Goal: Information Seeking & Learning: Check status

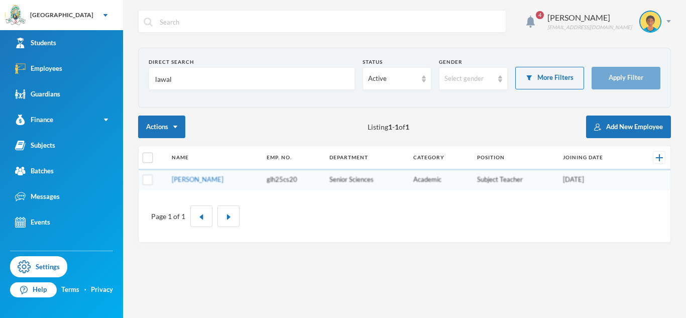
click at [164, 82] on input "lawal" at bounding box center [251, 79] width 195 height 23
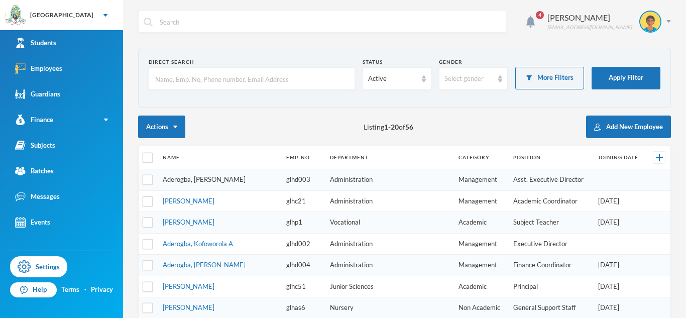
click at [201, 180] on link "Aderogba, [PERSON_NAME]" at bounding box center [204, 179] width 83 height 8
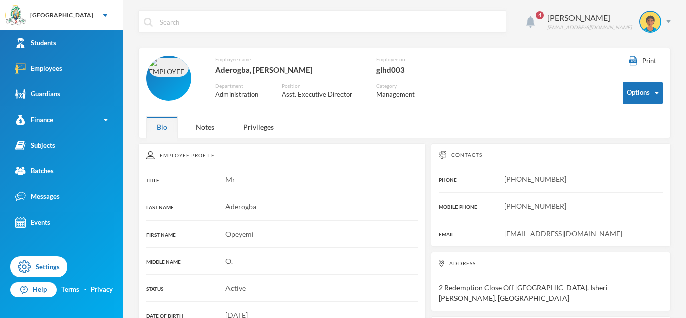
click at [530, 24] on img at bounding box center [531, 22] width 9 height 12
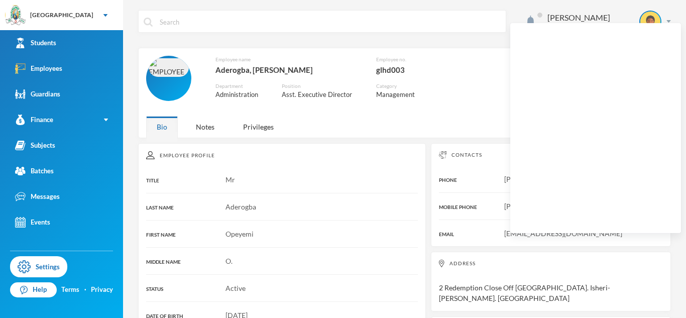
click at [469, 75] on div "Employee name Aderogba, [PERSON_NAME] Employee no. glhd003 Department Administr…" at bounding box center [377, 83] width 462 height 55
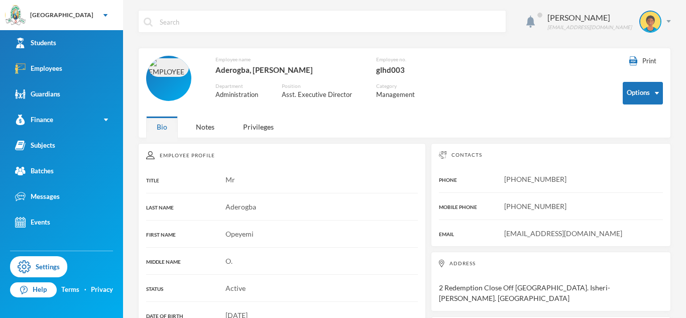
click at [183, 82] on div at bounding box center [168, 78] width 45 height 45
click at [85, 60] on link "Employees" at bounding box center [61, 69] width 123 height 26
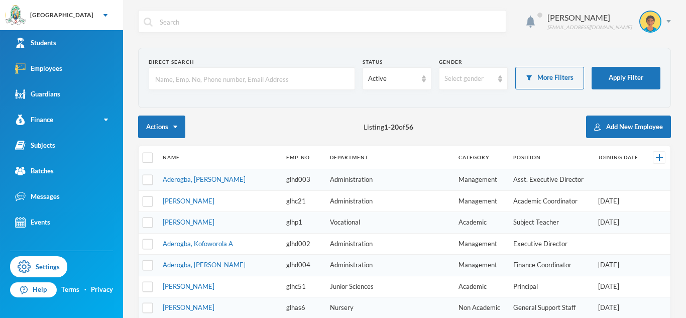
click at [265, 77] on input "text" at bounding box center [251, 79] width 195 height 23
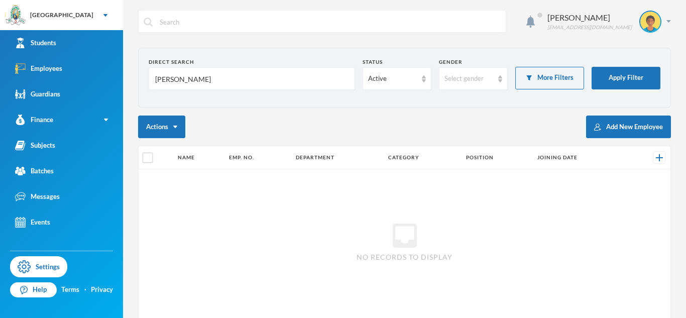
click at [211, 77] on input "[PERSON_NAME]" at bounding box center [251, 79] width 195 height 23
type input "[PERSON_NAME]"
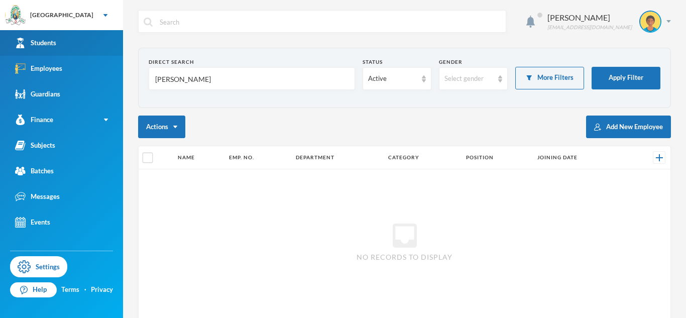
click at [96, 44] on link "Students" at bounding box center [61, 43] width 123 height 26
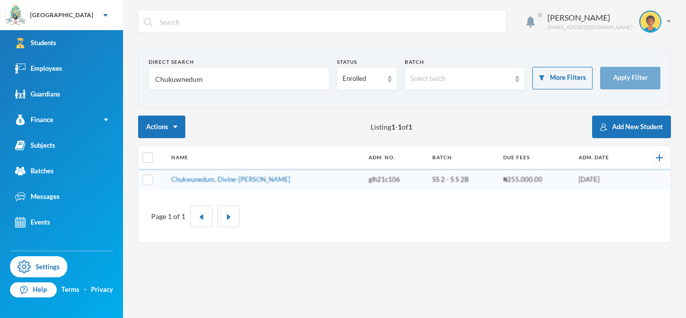
click at [187, 81] on input "Chukuwnedum" at bounding box center [239, 79] width 170 height 23
type input "Kafondi"
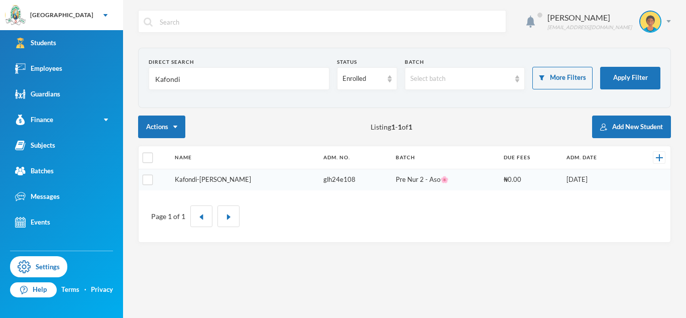
click at [233, 176] on link "Kafondi-[PERSON_NAME]" at bounding box center [213, 179] width 76 height 8
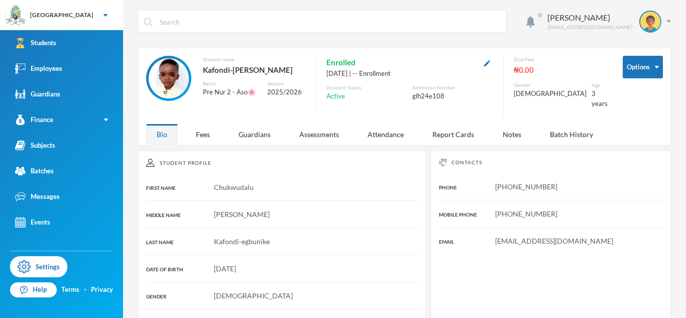
click at [494, 58] on button "button" at bounding box center [487, 63] width 12 height 12
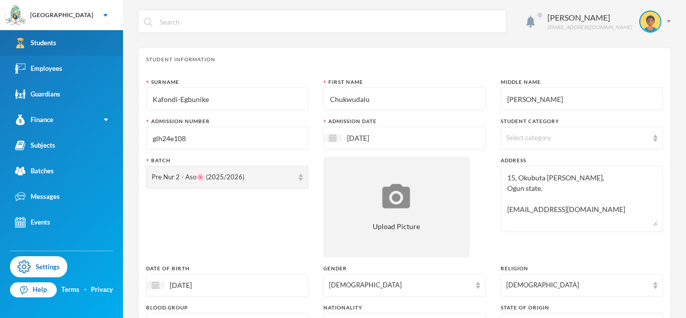
click at [89, 47] on link "Students" at bounding box center [61, 43] width 123 height 26
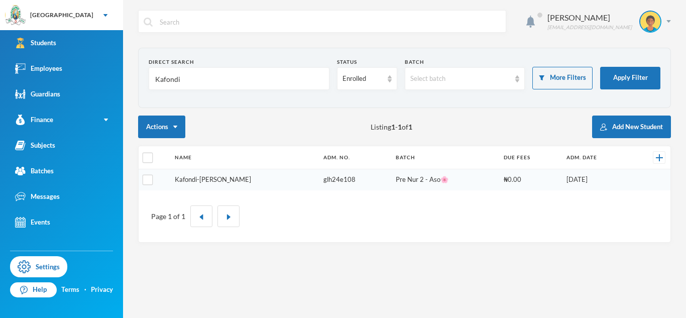
click at [251, 181] on link "Kafondi-[PERSON_NAME]" at bounding box center [213, 179] width 76 height 8
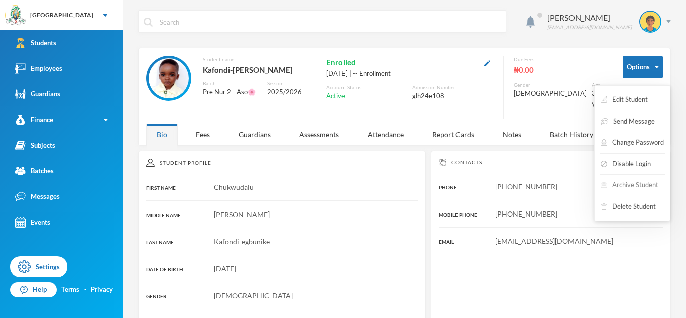
click at [631, 181] on button "Archive Student" at bounding box center [630, 185] width 60 height 18
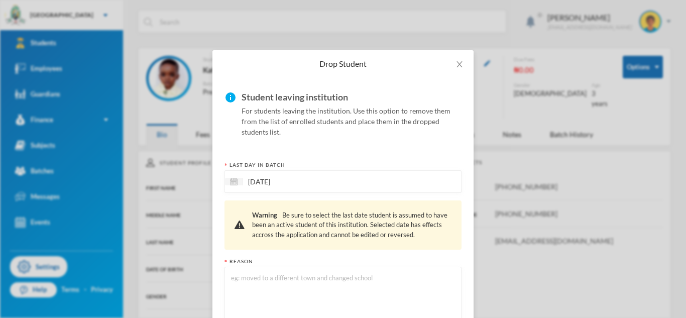
click at [379, 272] on textarea at bounding box center [343, 299] width 226 height 55
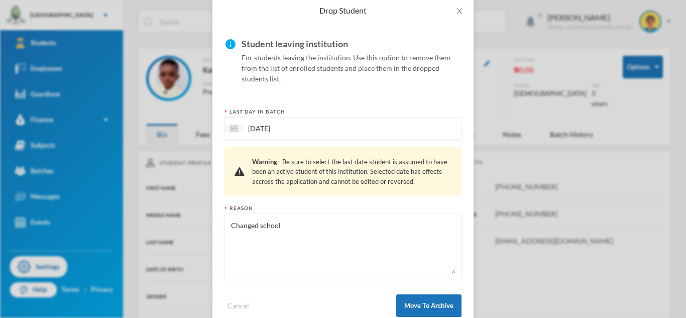
scroll to position [76, 0]
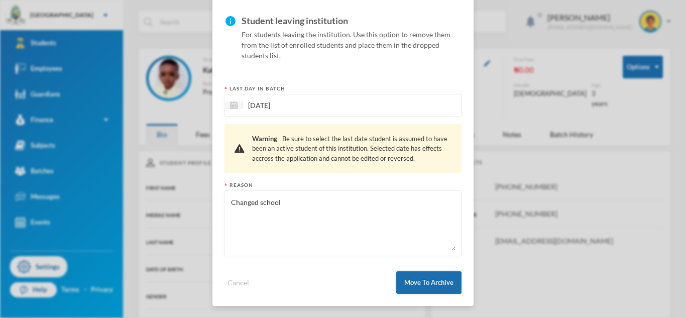
type textarea "Changed school"
click at [440, 289] on button "Move To Archive" at bounding box center [429, 282] width 65 height 23
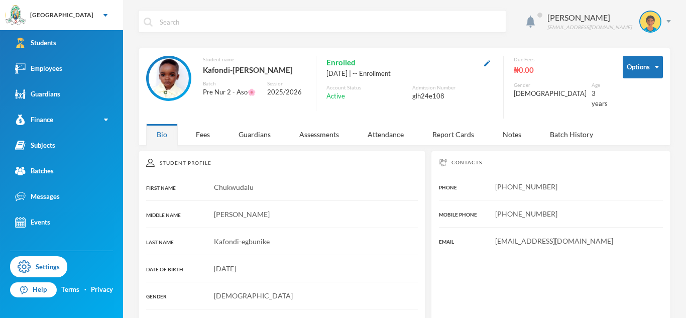
scroll to position [26, 0]
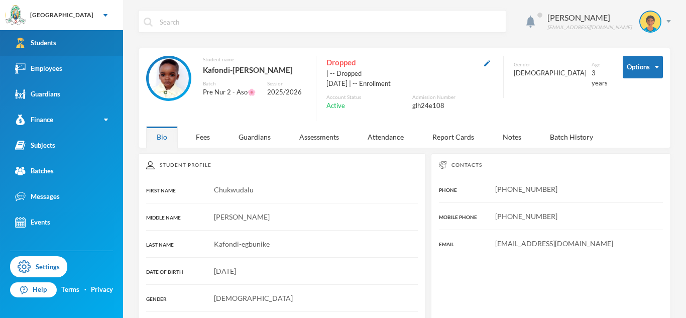
click at [92, 50] on link "Students" at bounding box center [61, 43] width 123 height 26
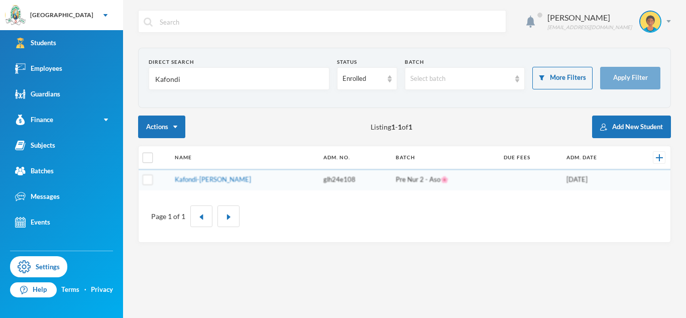
click at [158, 79] on input "Kafondi" at bounding box center [239, 79] width 170 height 23
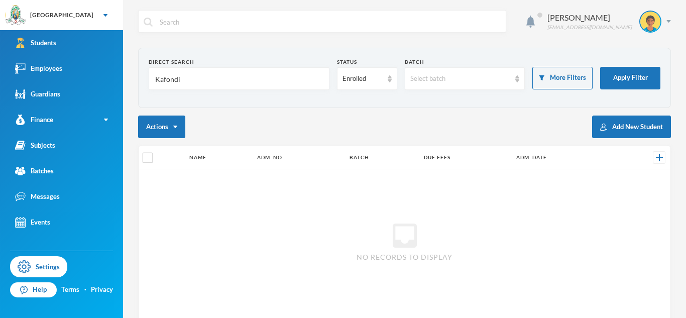
click at [158, 79] on input "Kafondi" at bounding box center [239, 79] width 170 height 23
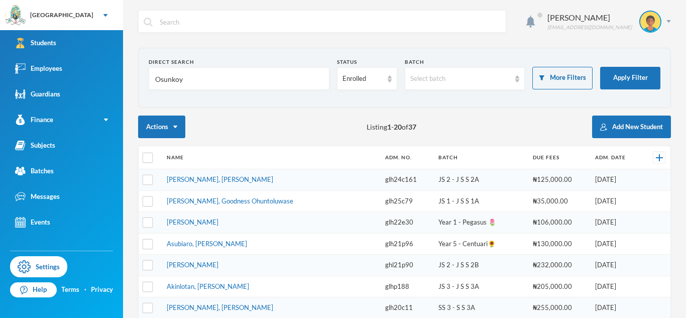
type input "Osunkoya"
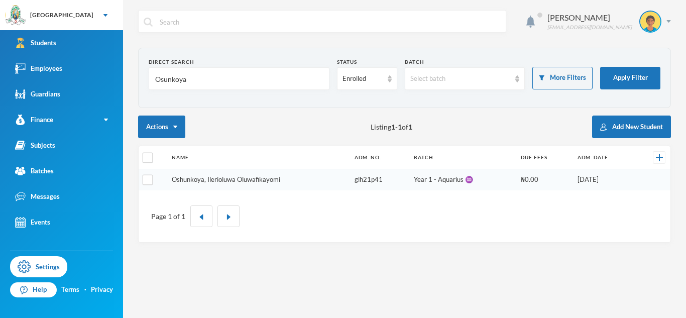
click at [204, 180] on link "Oshunkoya, Ilerioluwa Oluwafikayomi" at bounding box center [226, 179] width 109 height 8
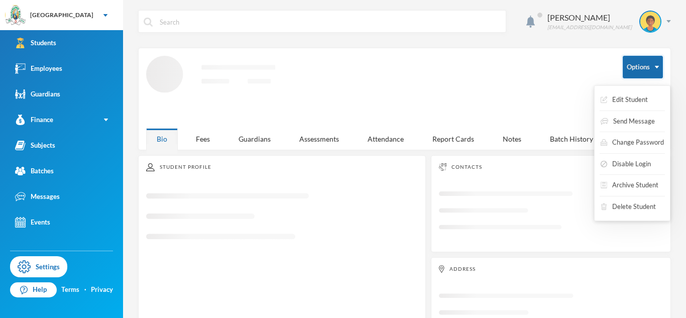
click at [634, 65] on button "Options" at bounding box center [643, 67] width 40 height 23
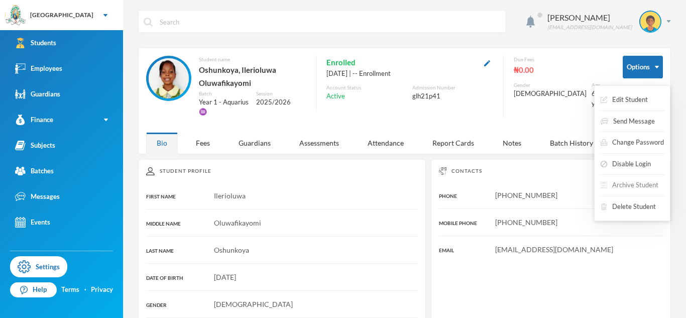
click at [626, 186] on button "Archive Student" at bounding box center [630, 185] width 60 height 18
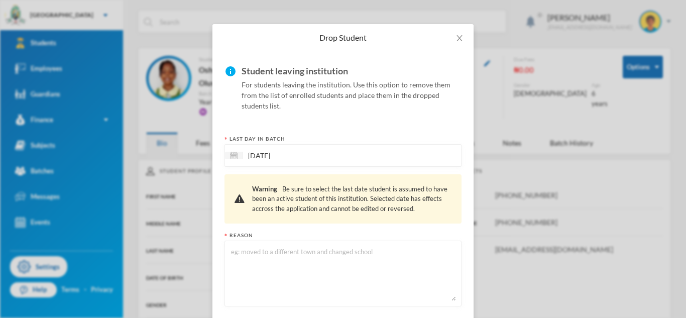
click at [410, 257] on textarea at bounding box center [343, 273] width 226 height 55
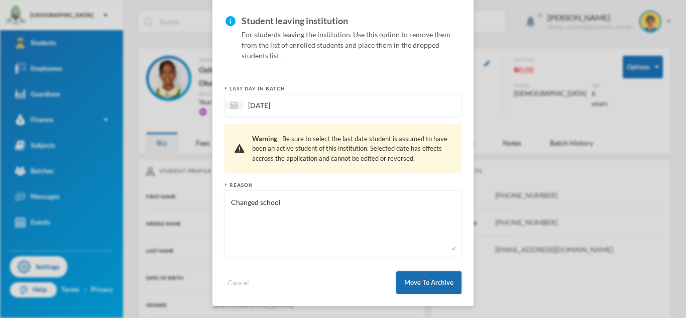
type textarea "Changed school"
click at [434, 282] on button "Move To Archive" at bounding box center [429, 282] width 65 height 23
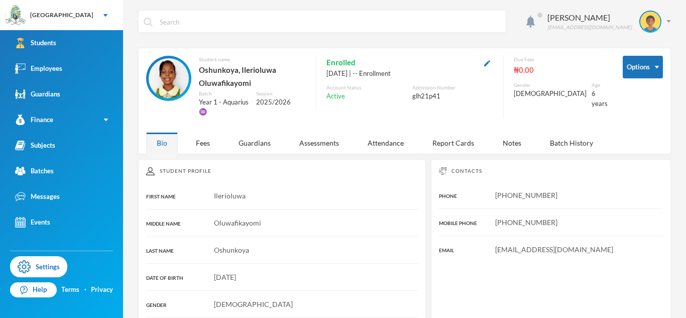
scroll to position [26, 0]
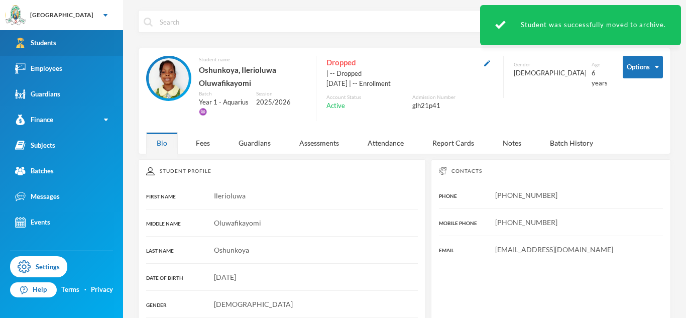
click at [80, 42] on link "Students" at bounding box center [61, 43] width 123 height 26
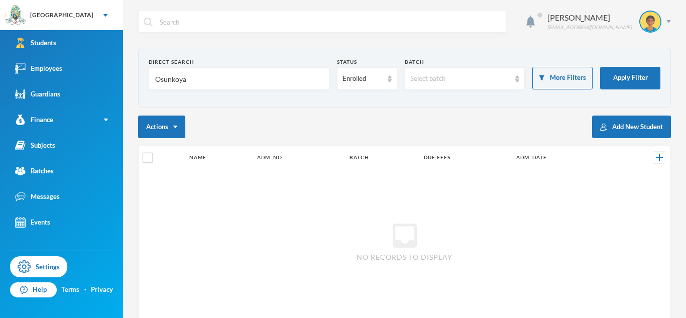
click at [163, 80] on input "Osunkoya" at bounding box center [239, 79] width 170 height 23
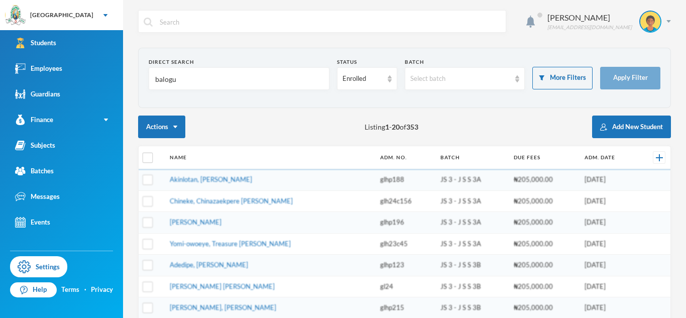
type input "[PERSON_NAME]"
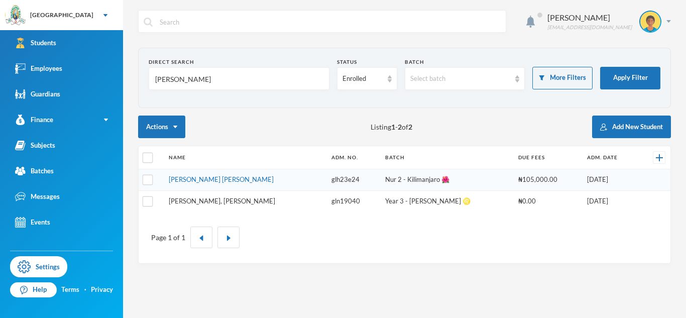
click at [232, 201] on link "[PERSON_NAME], [PERSON_NAME]" at bounding box center [222, 201] width 107 height 8
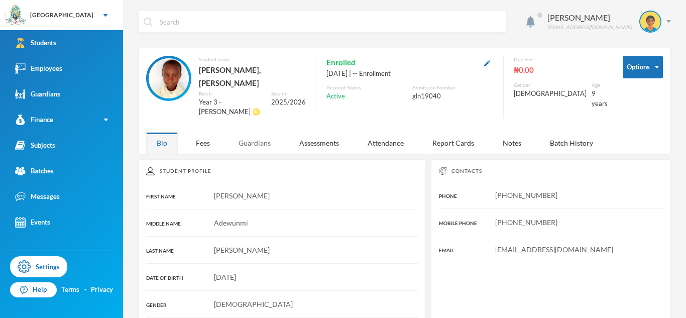
click at [249, 132] on div "Guardians" at bounding box center [254, 143] width 53 height 22
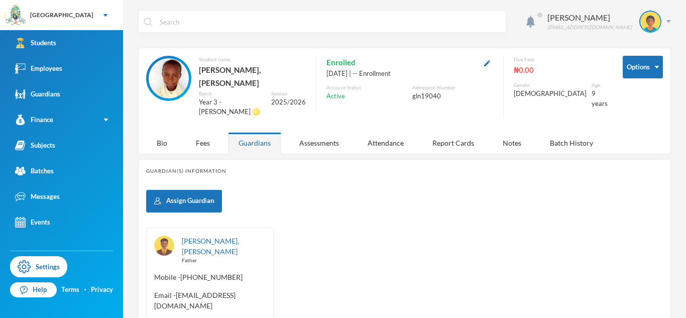
scroll to position [66, 0]
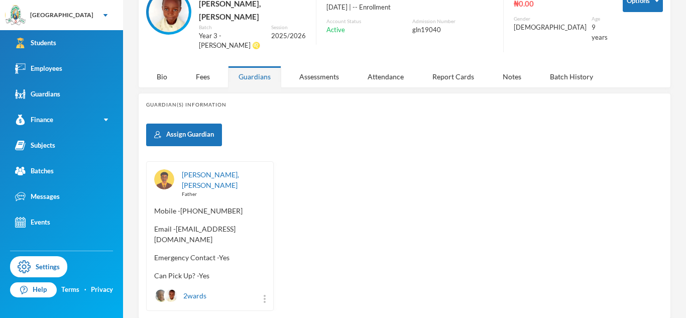
click at [246, 169] on div "[PERSON_NAME], [PERSON_NAME] Father" at bounding box center [224, 183] width 84 height 29
click at [239, 170] on link "[PERSON_NAME], [PERSON_NAME]" at bounding box center [210, 179] width 57 height 19
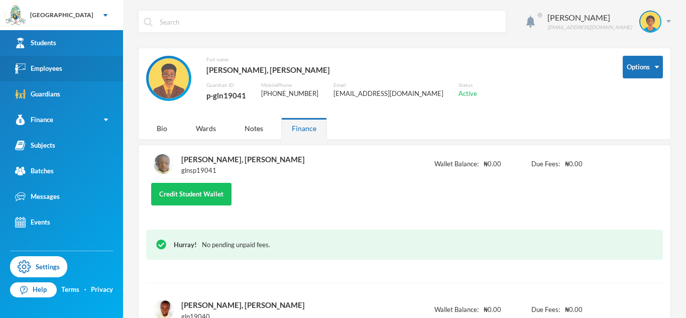
click at [112, 61] on link "Employees" at bounding box center [61, 69] width 123 height 26
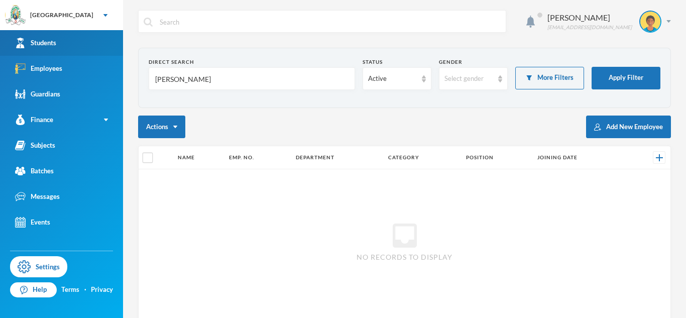
click at [100, 43] on link "Students" at bounding box center [61, 43] width 123 height 26
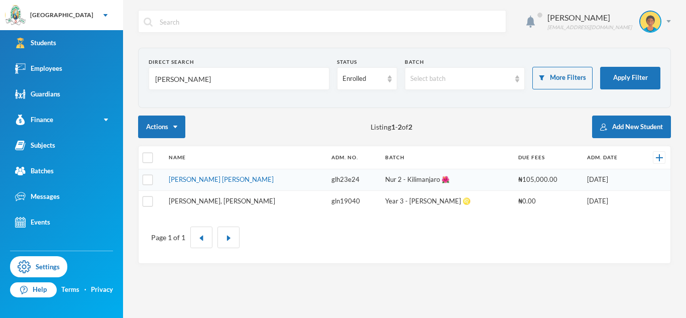
click at [237, 200] on link "[PERSON_NAME], [PERSON_NAME]" at bounding box center [222, 201] width 107 height 8
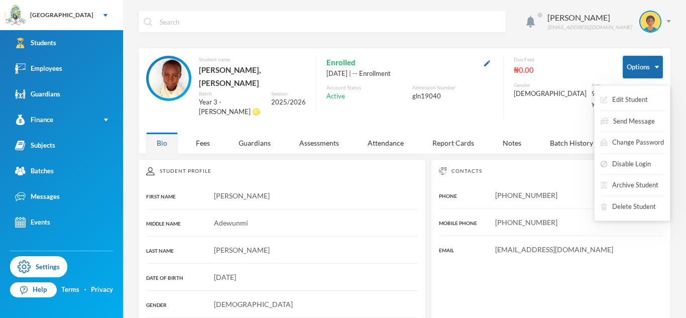
click at [630, 68] on button "Options" at bounding box center [643, 67] width 40 height 23
click at [631, 185] on button "Archive Student" at bounding box center [630, 185] width 60 height 18
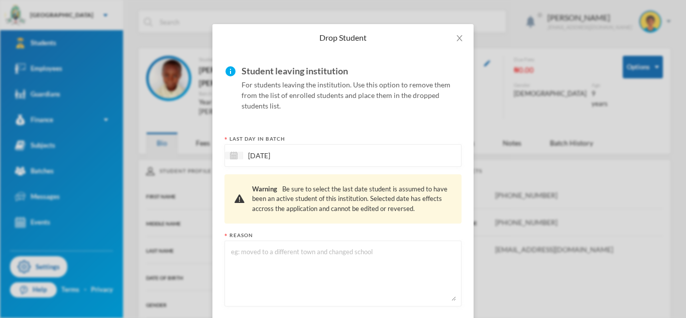
click at [332, 258] on textarea at bounding box center [343, 273] width 226 height 55
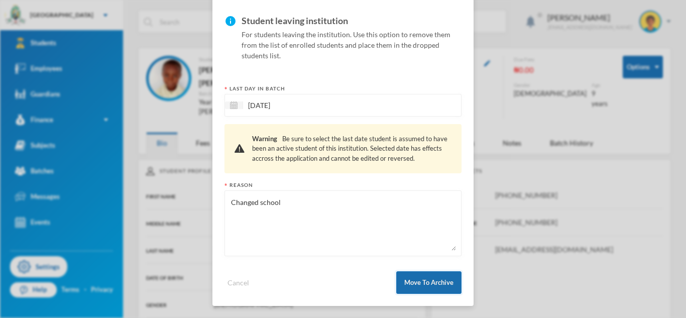
type textarea "Changed school"
click at [418, 277] on button "Move To Archive" at bounding box center [429, 282] width 65 height 23
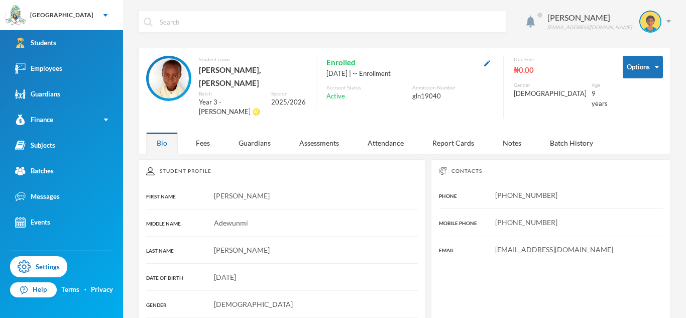
scroll to position [26, 0]
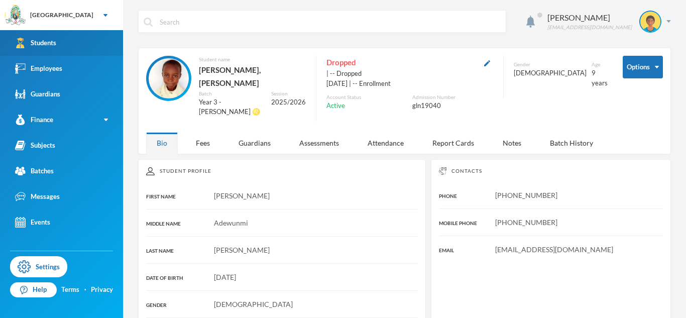
click at [71, 45] on link "Students" at bounding box center [61, 43] width 123 height 26
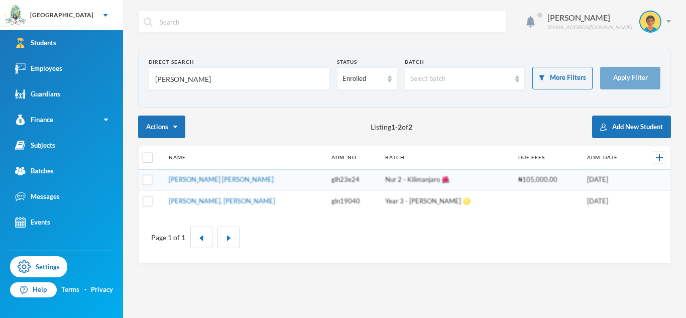
click at [175, 79] on input "[PERSON_NAME]" at bounding box center [239, 79] width 170 height 23
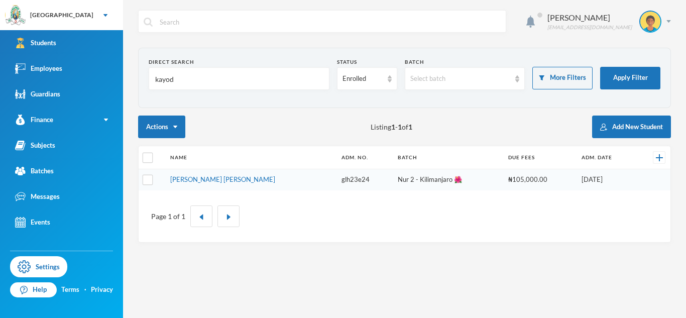
type input "kayode"
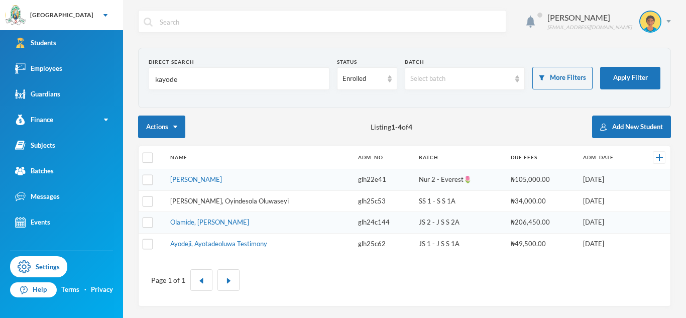
click at [213, 203] on link "[PERSON_NAME], Oyindesola Oluwaseyi" at bounding box center [229, 201] width 119 height 8
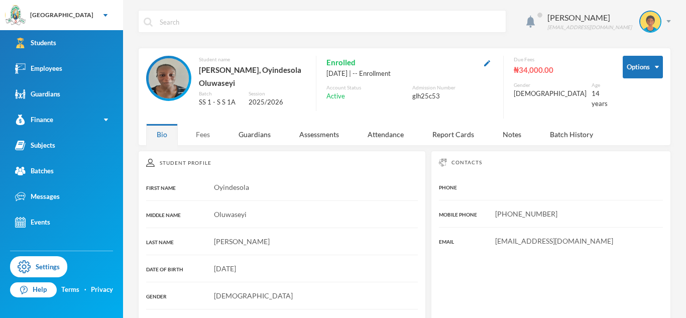
click at [195, 131] on div "Fees" at bounding box center [202, 135] width 35 height 22
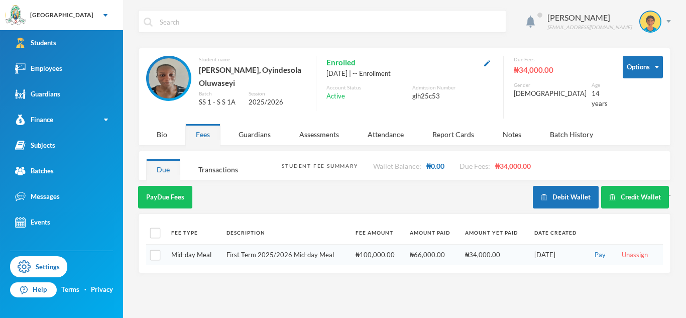
click at [195, 131] on div "Fees" at bounding box center [202, 135] width 35 height 22
click at [206, 169] on div "Transactions" at bounding box center [218, 170] width 61 height 22
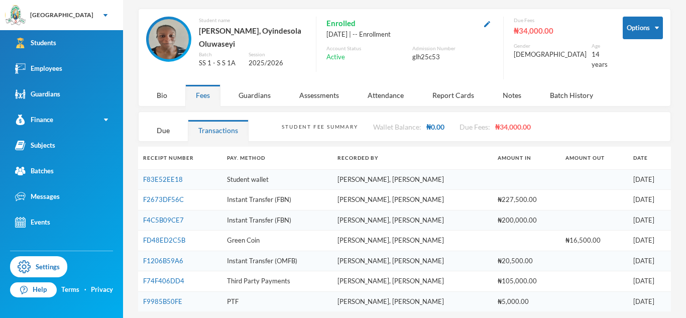
scroll to position [41, 0]
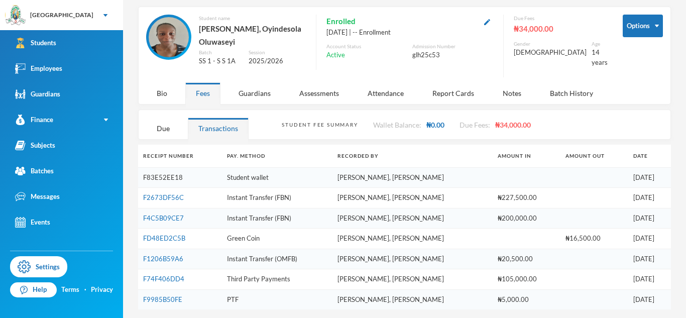
click at [176, 177] on link "F83E52EE18" at bounding box center [163, 177] width 40 height 8
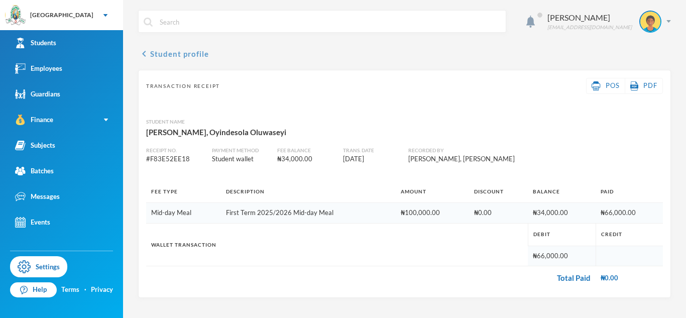
click at [148, 53] on icon "chevron_left" at bounding box center [144, 54] width 12 height 12
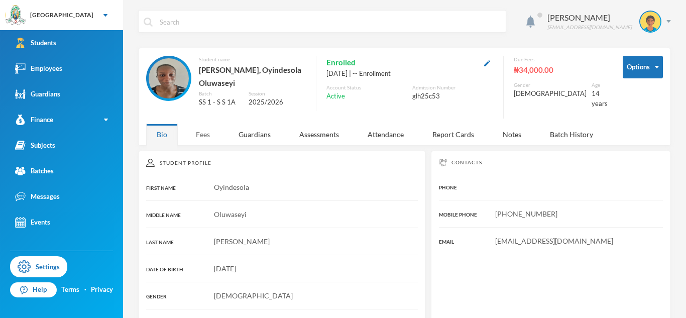
click at [199, 128] on div "Fees" at bounding box center [202, 135] width 35 height 22
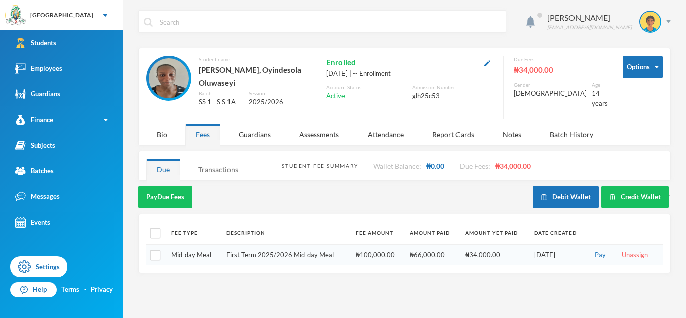
click at [224, 168] on div "Transactions" at bounding box center [218, 170] width 61 height 22
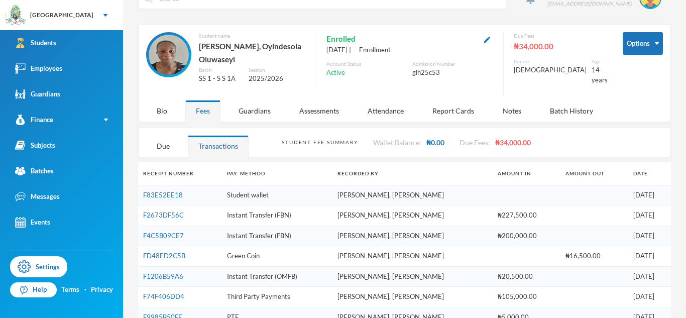
scroll to position [24, 0]
click at [163, 211] on link "F2673DF56C" at bounding box center [163, 215] width 41 height 8
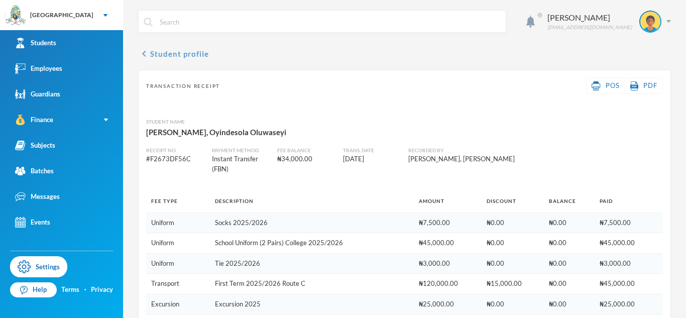
click at [142, 55] on icon "chevron_left" at bounding box center [144, 54] width 12 height 12
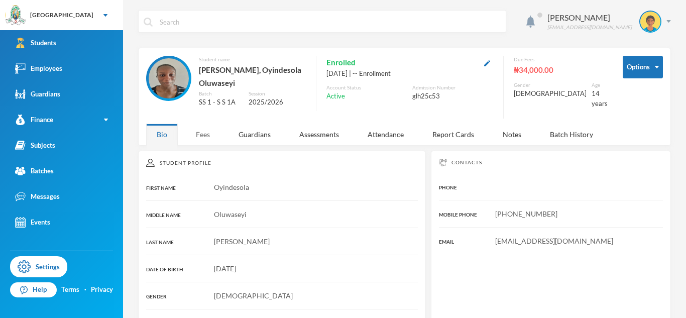
click at [212, 141] on div "Fees" at bounding box center [202, 135] width 35 height 22
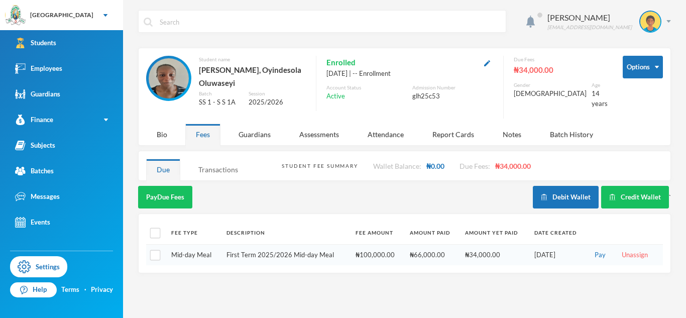
click at [220, 169] on div "Transactions" at bounding box center [218, 170] width 61 height 22
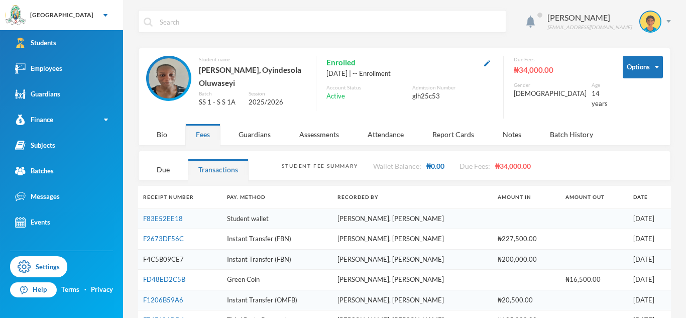
click at [179, 258] on link "F4C5B09CE7" at bounding box center [163, 259] width 41 height 8
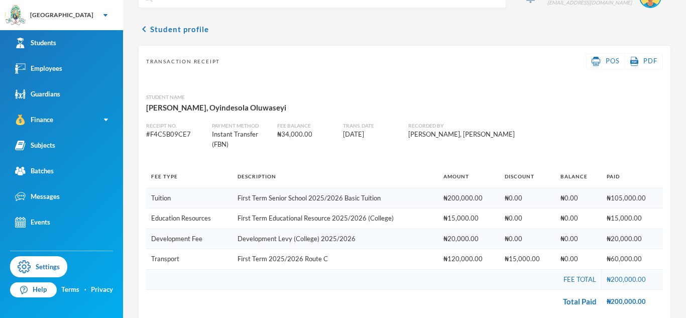
scroll to position [35, 0]
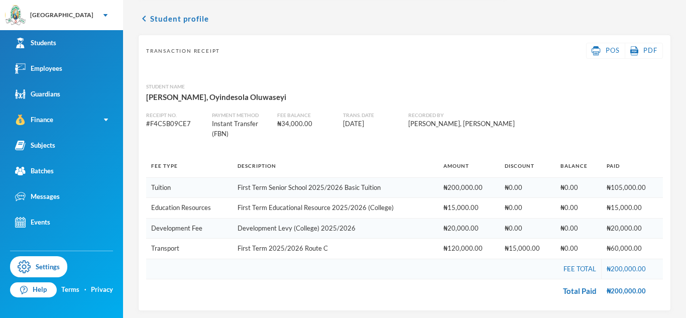
click at [142, 25] on div "chevron_left Student profile Transaction Receipt POS PDF Student Name [PERSON_N…" at bounding box center [404, 162] width 533 height 299
click at [144, 20] on icon "chevron_left" at bounding box center [144, 19] width 12 height 12
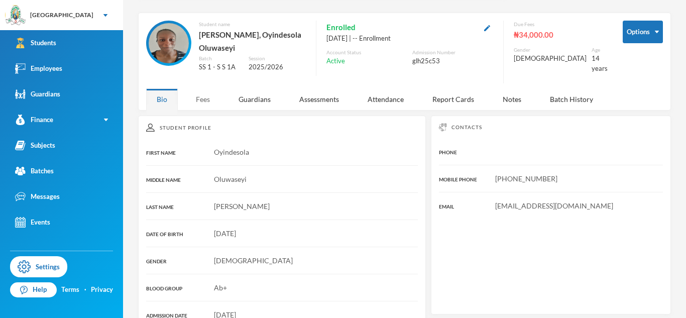
click at [201, 101] on div "Fees" at bounding box center [202, 99] width 35 height 22
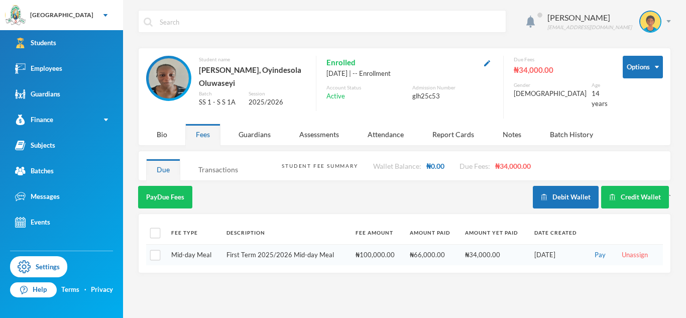
click at [216, 173] on div "Transactions" at bounding box center [218, 170] width 61 height 22
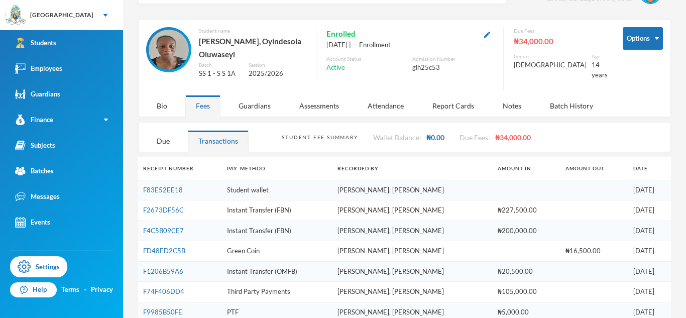
scroll to position [33, 0]
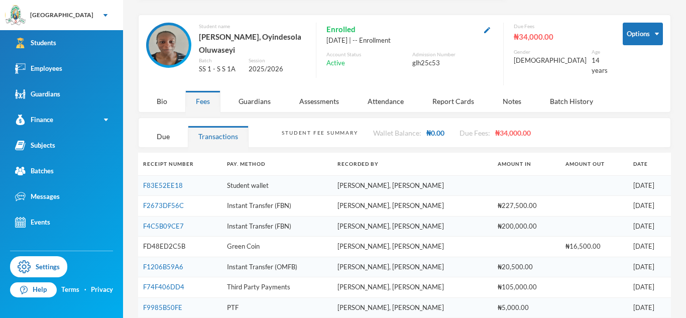
click at [167, 248] on link "FD48ED2C5B" at bounding box center [164, 246] width 42 height 8
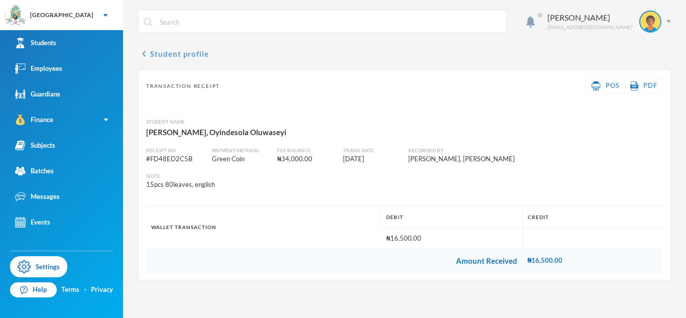
click at [140, 56] on icon "chevron_left" at bounding box center [144, 54] width 12 height 12
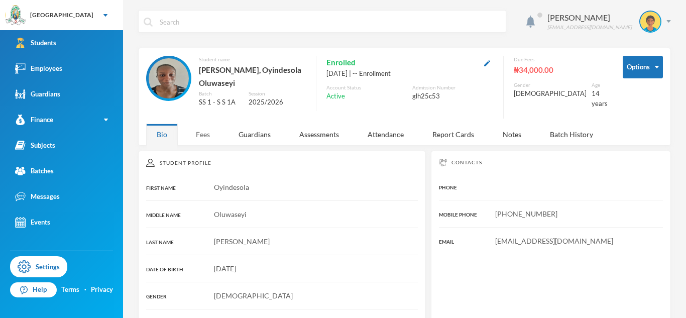
click at [203, 131] on div "Fees" at bounding box center [202, 135] width 35 height 22
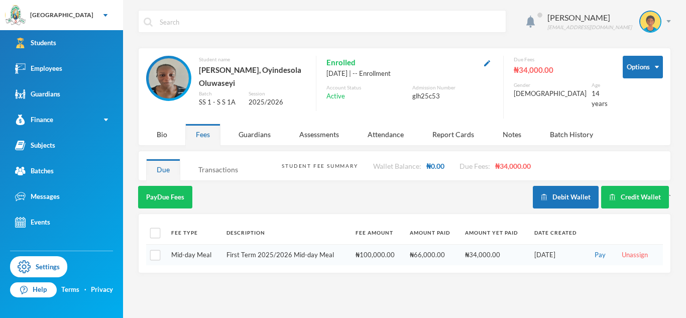
click at [224, 165] on div "Transactions" at bounding box center [218, 170] width 61 height 22
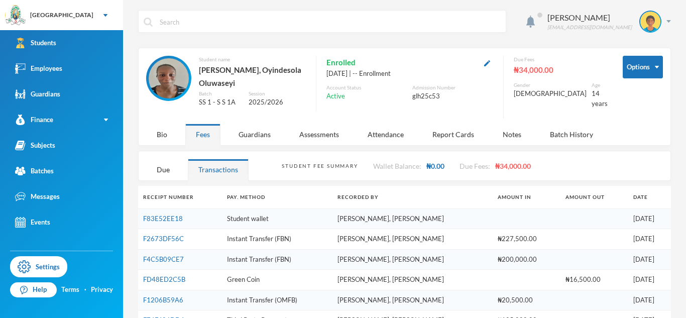
scroll to position [41, 0]
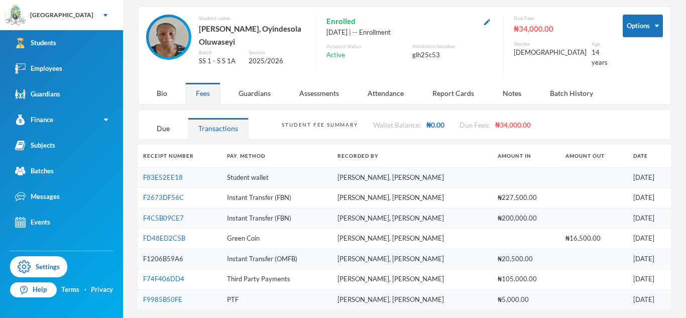
click at [176, 258] on link "F1206B59A6" at bounding box center [163, 259] width 40 height 8
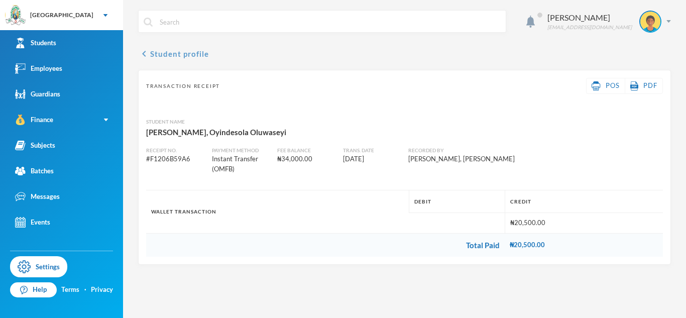
click at [140, 57] on icon "chevron_left" at bounding box center [144, 54] width 12 height 12
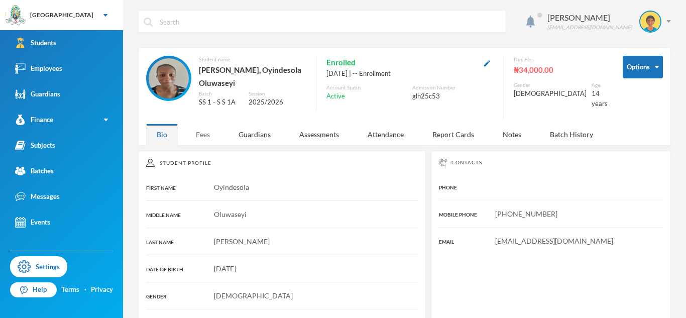
click at [199, 138] on div "Fees" at bounding box center [202, 135] width 35 height 22
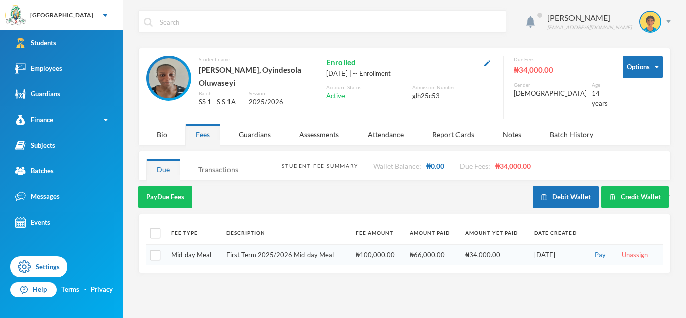
click at [207, 173] on div "Transactions" at bounding box center [218, 170] width 61 height 22
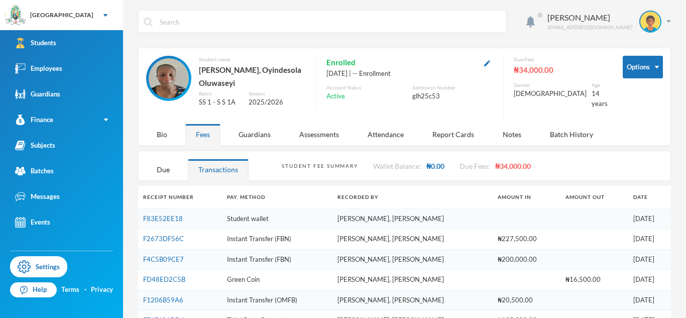
scroll to position [41, 0]
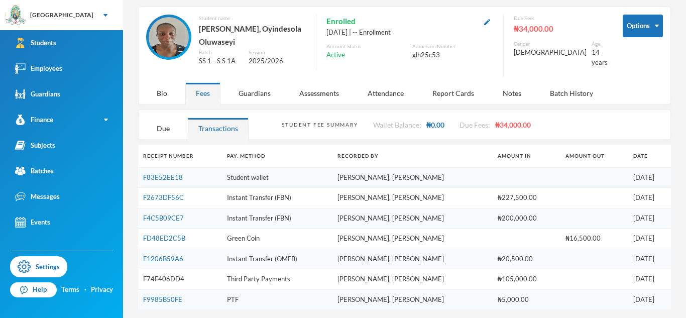
click at [176, 275] on link "F74F406DD4" at bounding box center [163, 279] width 41 height 8
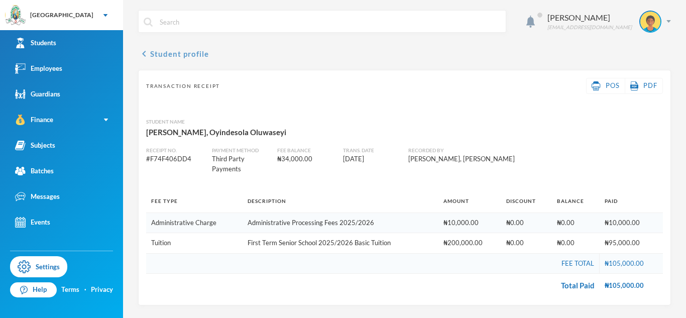
click at [146, 56] on icon "chevron_left" at bounding box center [144, 54] width 12 height 12
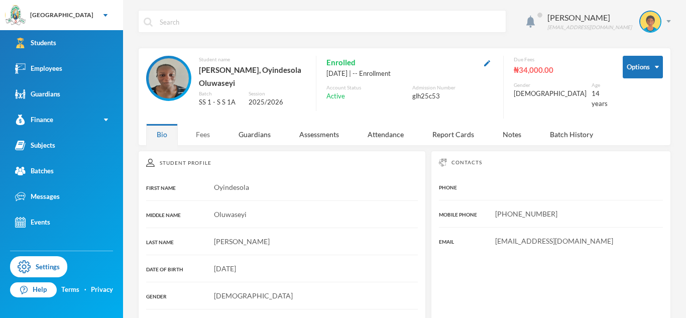
click at [202, 137] on div "Fees" at bounding box center [202, 135] width 35 height 22
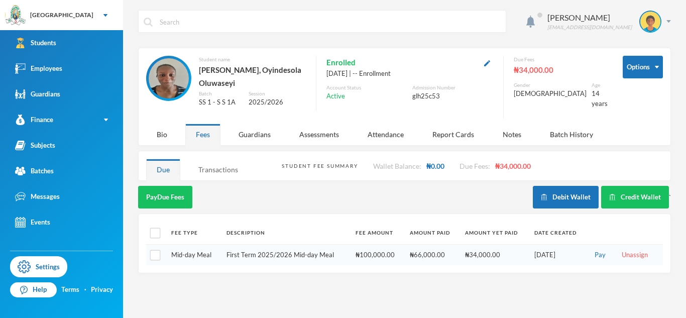
click at [211, 166] on div "Transactions" at bounding box center [218, 170] width 61 height 22
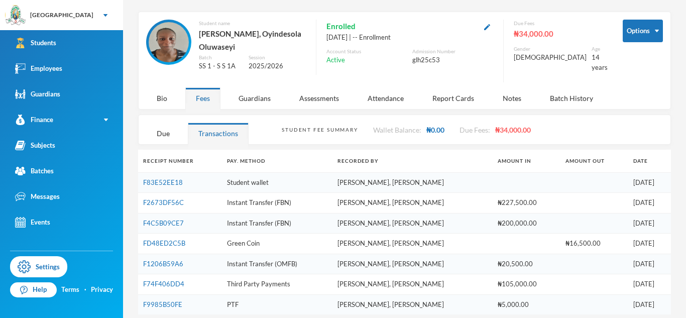
scroll to position [41, 0]
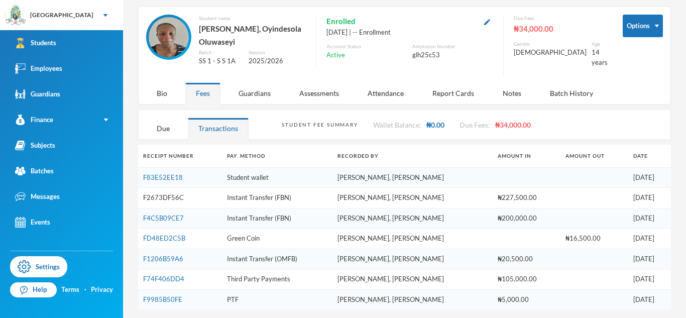
click at [175, 193] on link "F2673DF56C" at bounding box center [163, 197] width 41 height 8
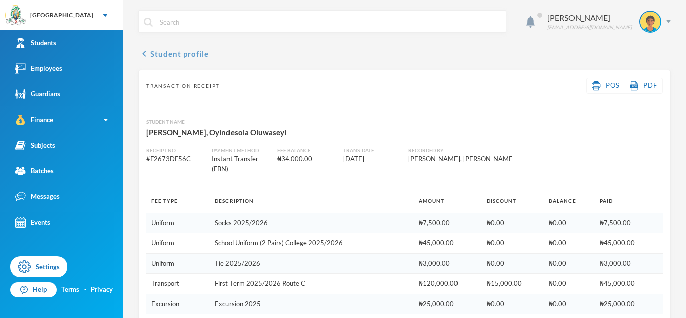
click at [146, 53] on icon "chevron_left" at bounding box center [144, 54] width 12 height 12
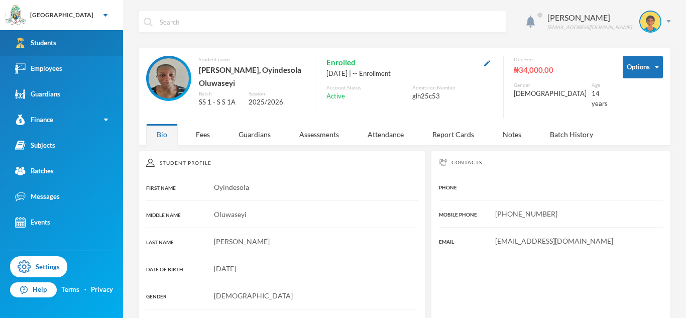
click at [64, 54] on link "Students" at bounding box center [61, 43] width 123 height 26
